Goal: Information Seeking & Learning: Find contact information

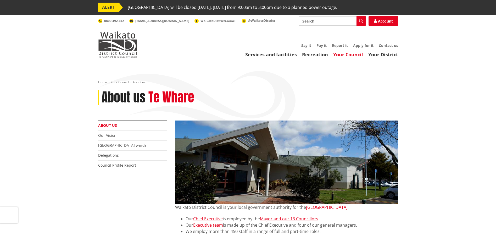
click at [110, 125] on link "About us" at bounding box center [107, 125] width 19 height 5
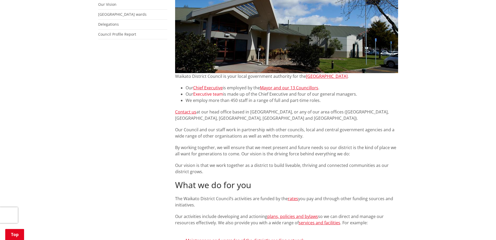
click at [207, 93] on link "Executive team" at bounding box center [208, 94] width 30 height 6
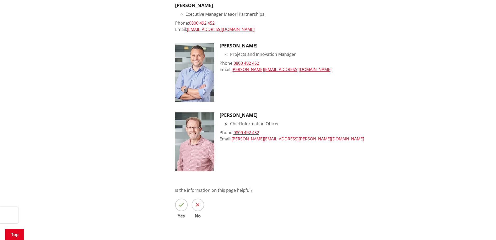
scroll to position [602, 0]
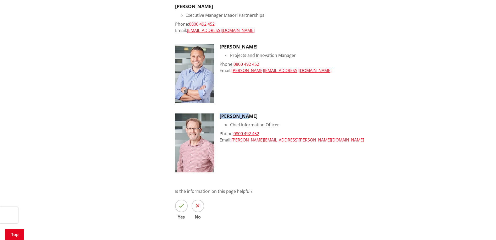
drag, startPoint x: 251, startPoint y: 117, endPoint x: 220, endPoint y: 115, distance: 30.9
click at [220, 115] on h3 "Geoff King" at bounding box center [309, 116] width 179 height 6
copy h3 "Geoff King"
drag, startPoint x: 285, startPoint y: 139, endPoint x: 233, endPoint y: 139, distance: 52.1
click at [233, 139] on div "Email: geoff.king@waidc.govt.nz" at bounding box center [309, 140] width 179 height 6
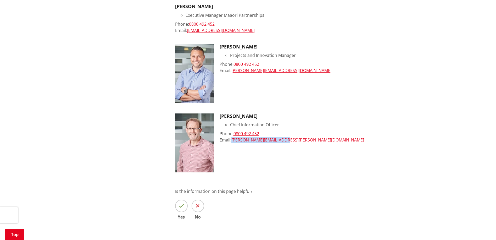
copy link "geoff.king@waidc.govt.nz"
drag, startPoint x: 258, startPoint y: 134, endPoint x: 235, endPoint y: 135, distance: 23.1
click at [235, 135] on div "Phone: 0800 492 452" at bounding box center [309, 133] width 179 height 6
copy link "0800 492 452"
